Goal: Information Seeking & Learning: Learn about a topic

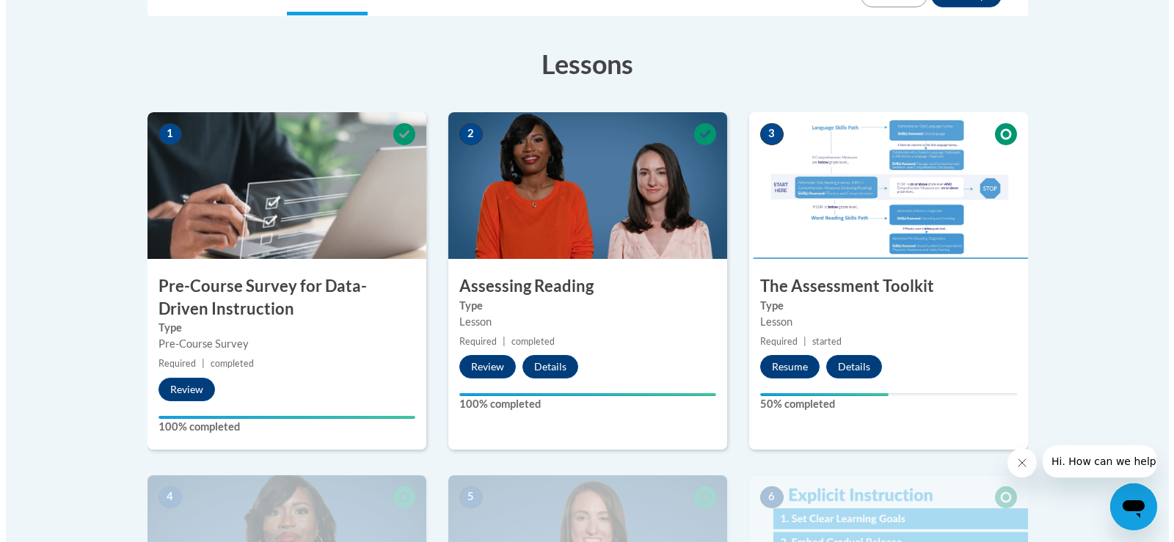
scroll to position [382, 0]
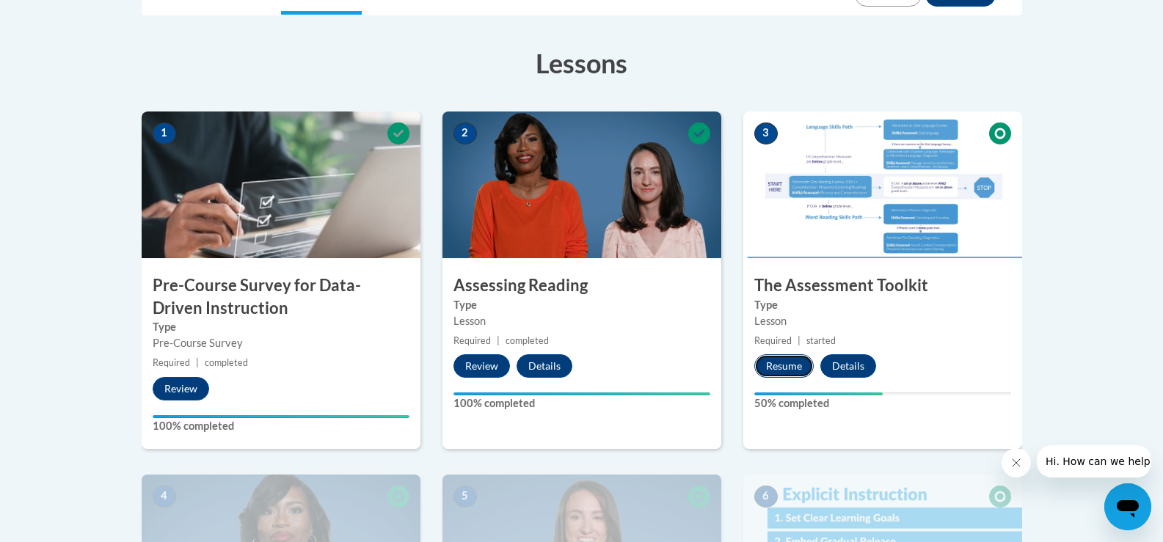
click at [792, 363] on button "Resume" at bounding box center [784, 366] width 59 height 23
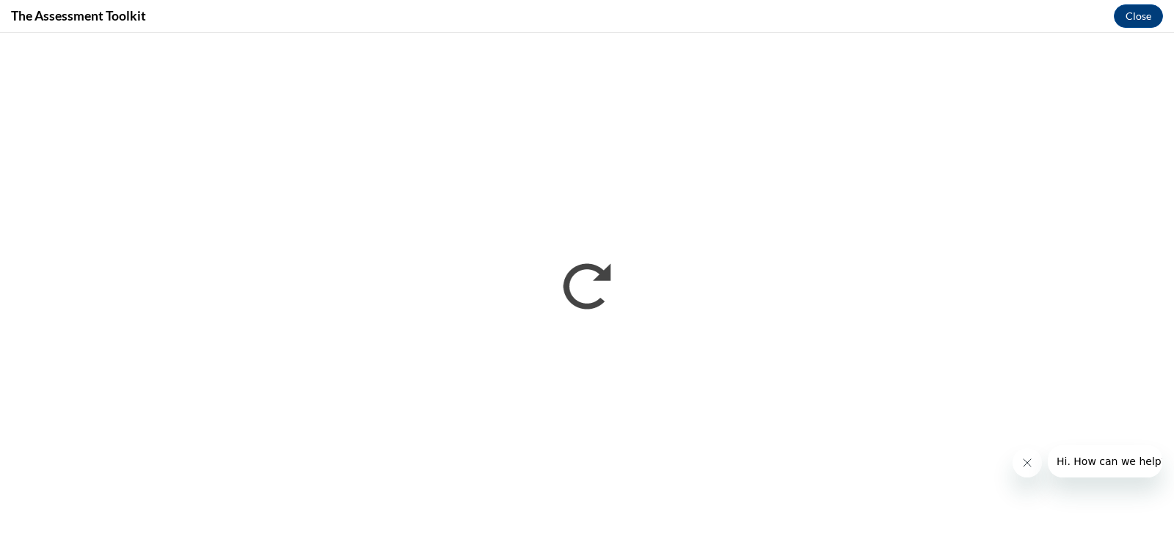
scroll to position [0, 0]
